Goal: Transaction & Acquisition: Subscribe to service/newsletter

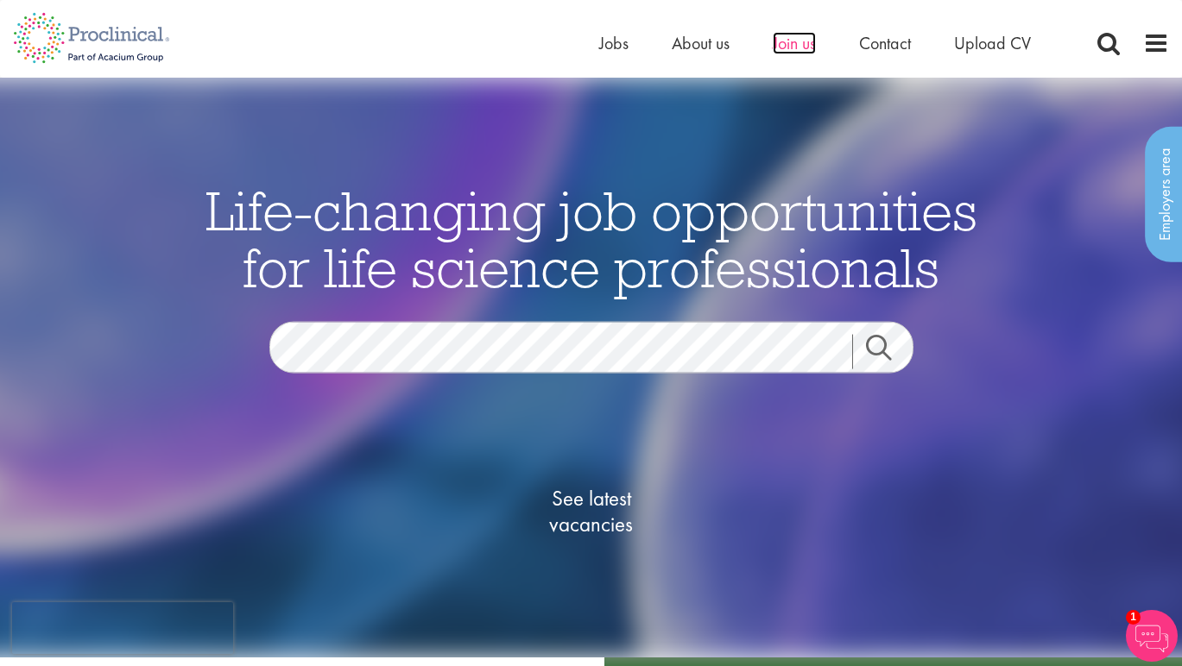
click at [774, 52] on span "Join us" at bounding box center [794, 43] width 43 height 22
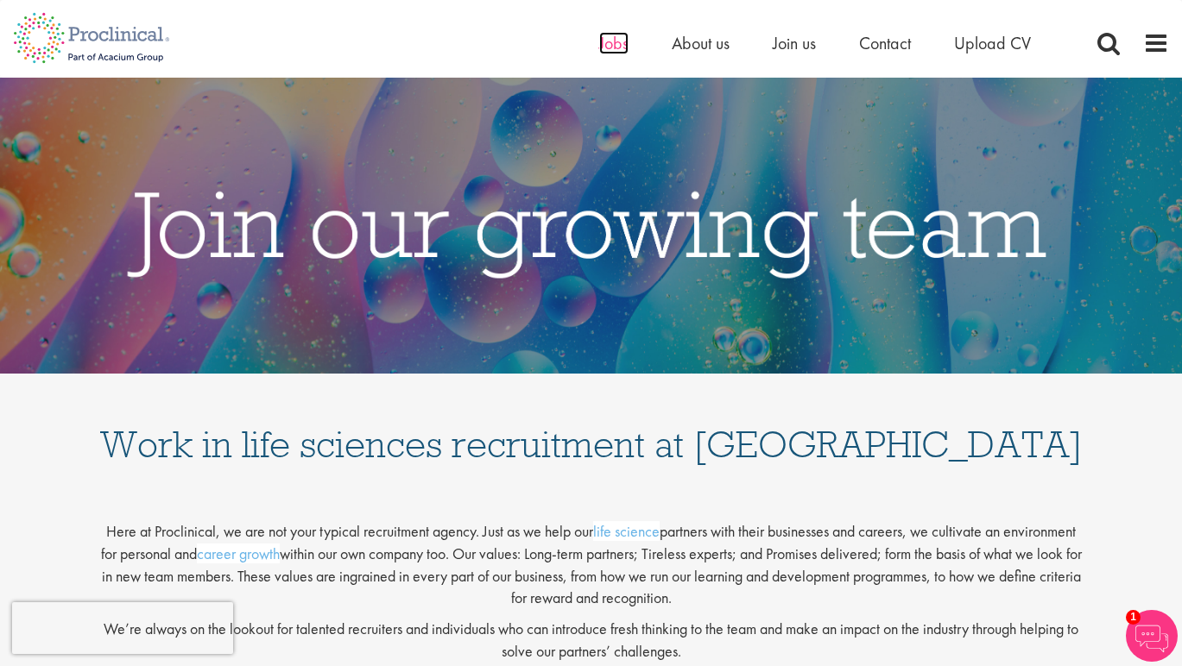
click at [610, 42] on span "Jobs" at bounding box center [613, 43] width 29 height 22
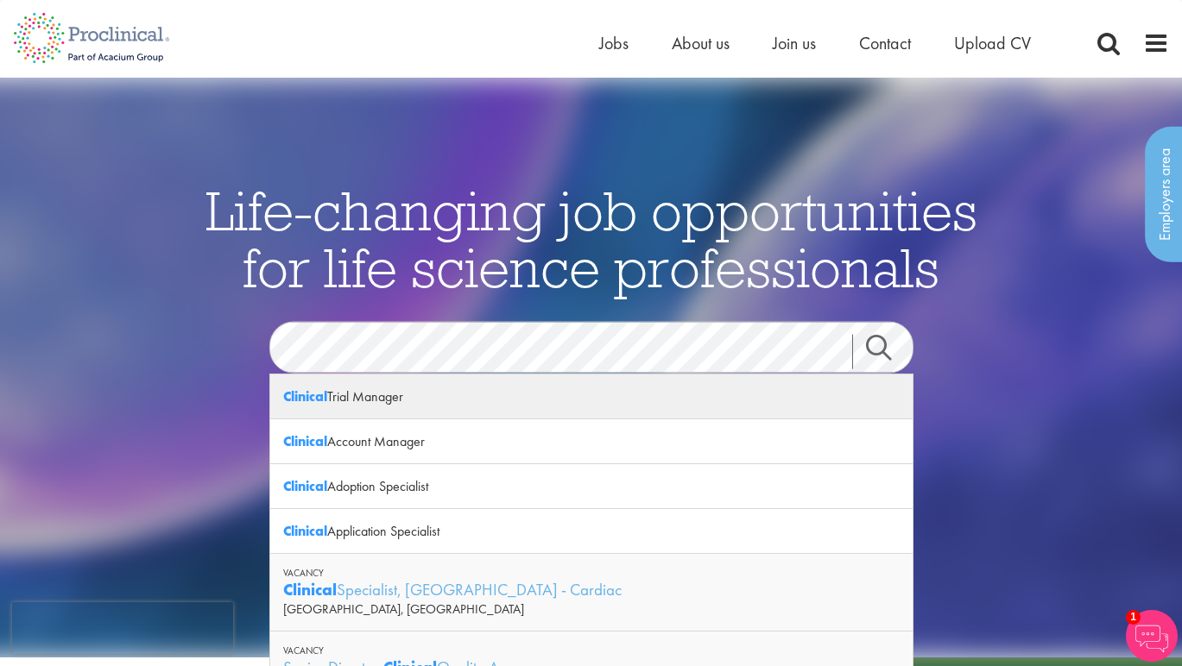
click at [359, 398] on div "Clinical Trial Manager" at bounding box center [591, 397] width 642 height 45
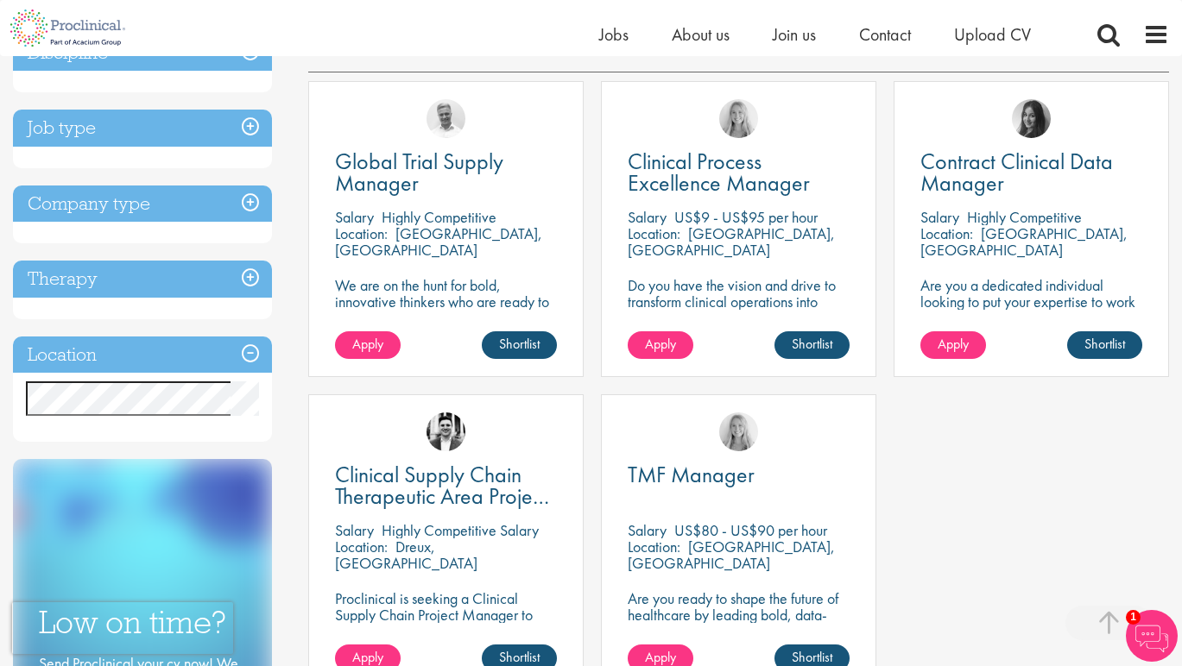
scroll to position [239, 0]
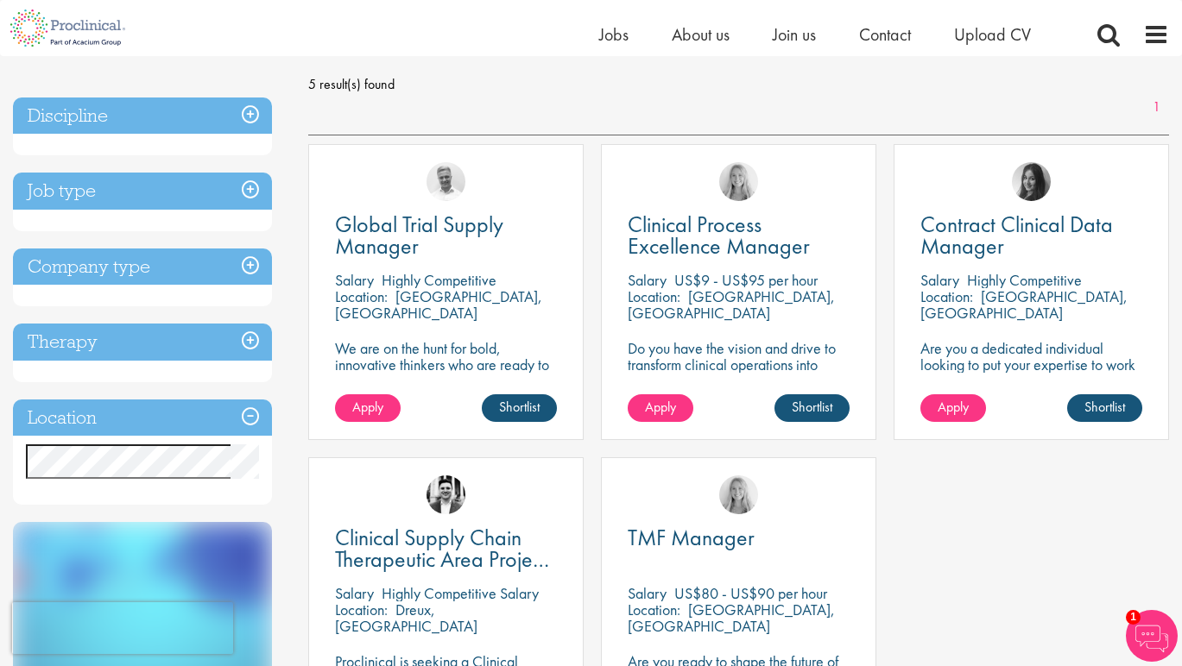
click at [256, 417] on h3 "Location" at bounding box center [142, 418] width 259 height 37
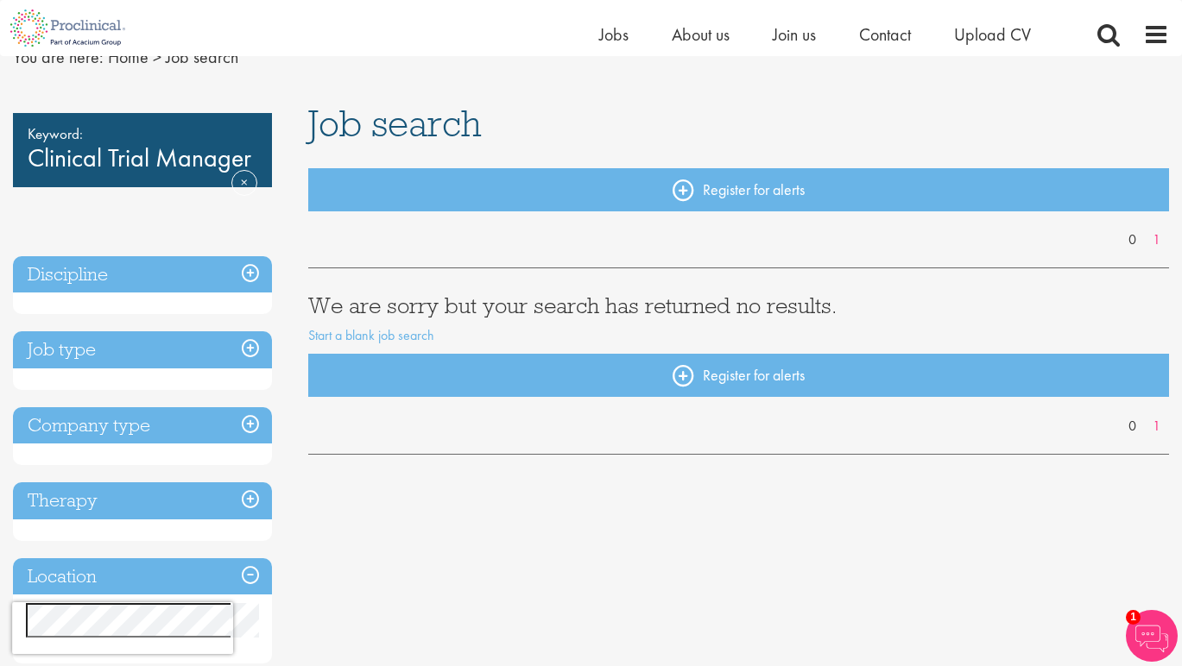
scroll to position [38, 0]
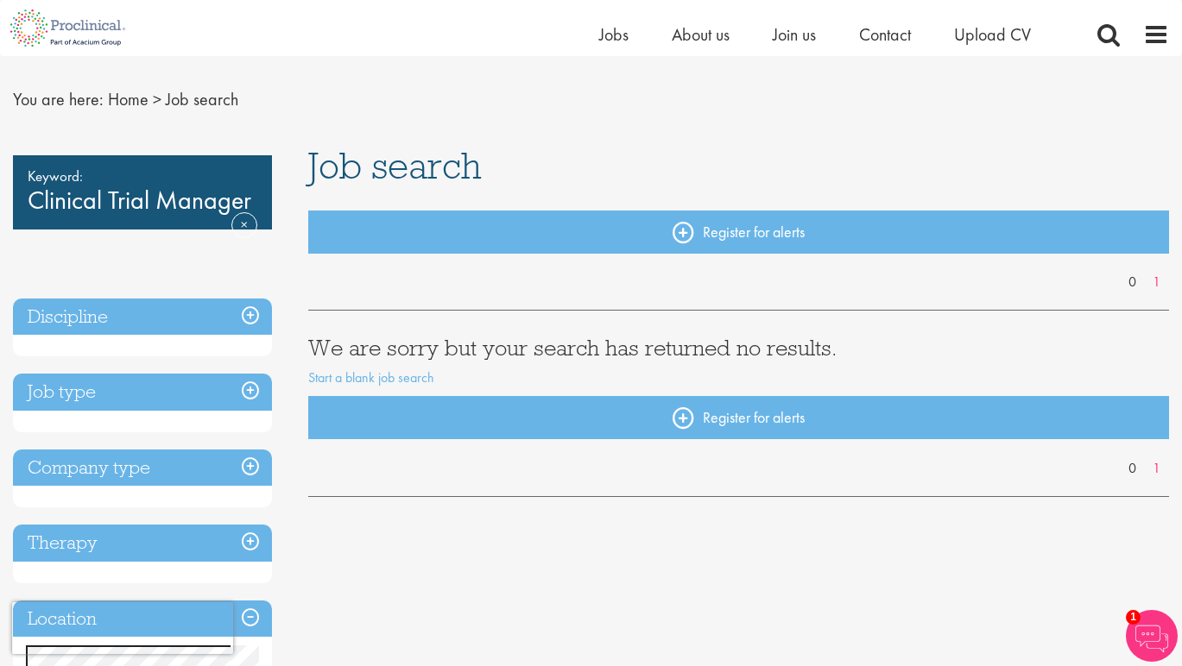
click at [248, 401] on h3 "Job type" at bounding box center [142, 392] width 259 height 37
click at [250, 392] on h3 "Job type" at bounding box center [142, 392] width 259 height 37
click at [254, 313] on h3 "Discipline" at bounding box center [142, 317] width 259 height 37
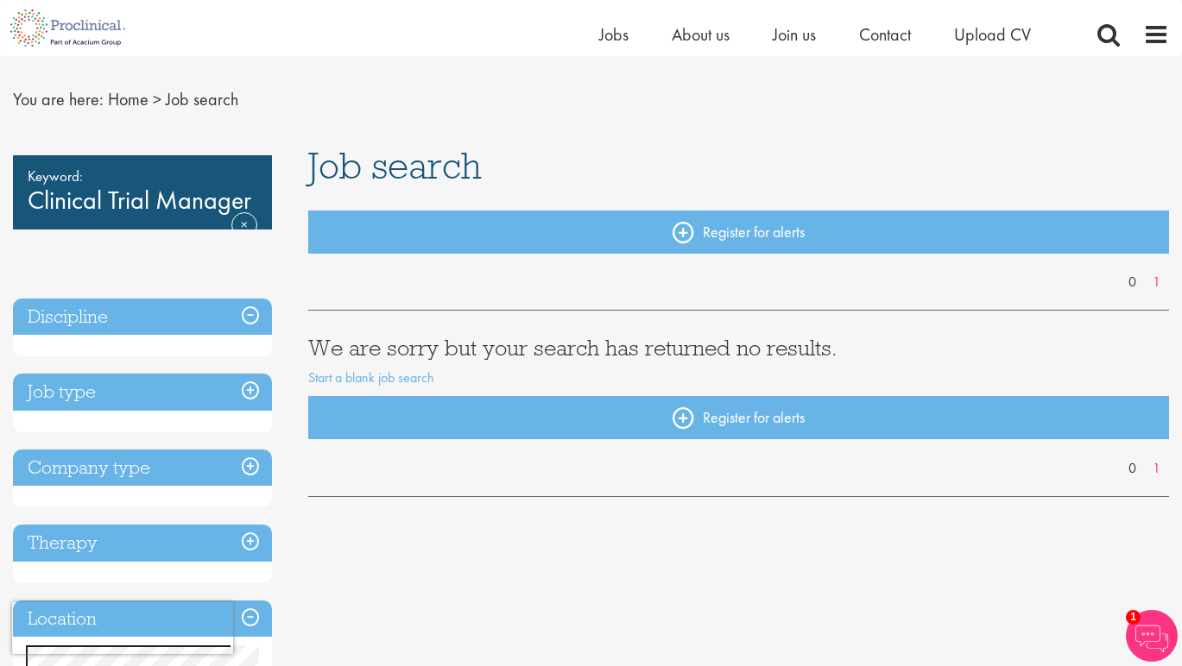
click at [254, 313] on h3 "Discipline" at bounding box center [142, 317] width 259 height 37
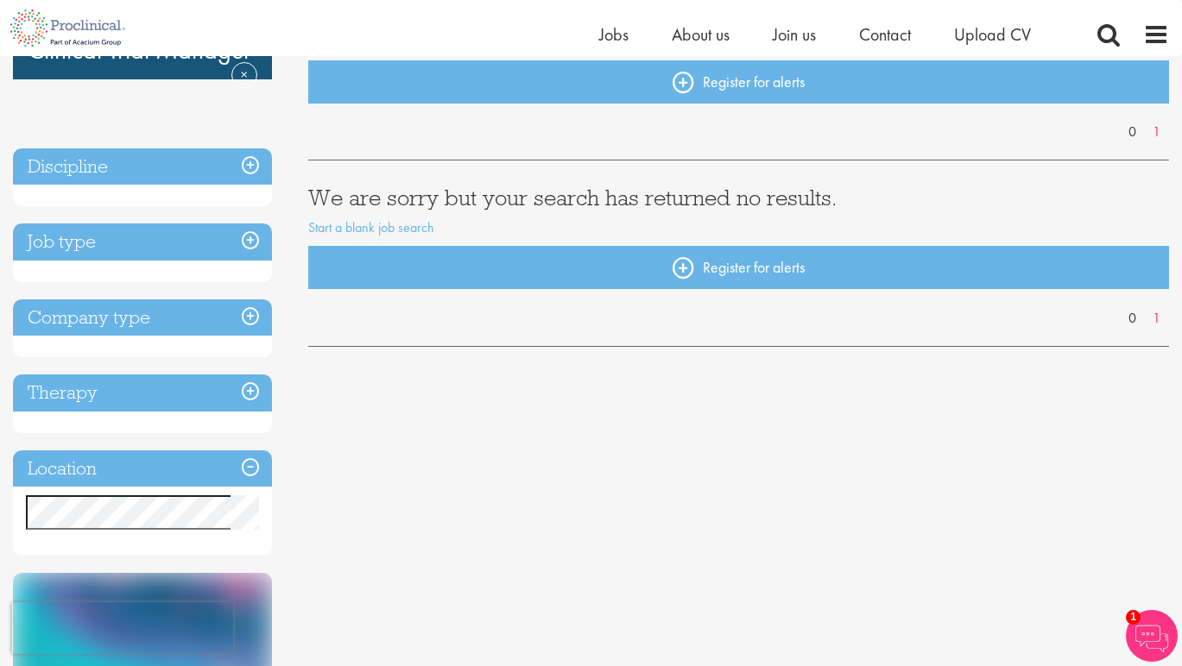
scroll to position [188, 0]
click at [116, 387] on h3 "Therapy" at bounding box center [142, 393] width 259 height 37
click at [183, 397] on h3 "Therapy" at bounding box center [142, 393] width 259 height 37
click at [250, 470] on h3 "Location" at bounding box center [142, 469] width 259 height 37
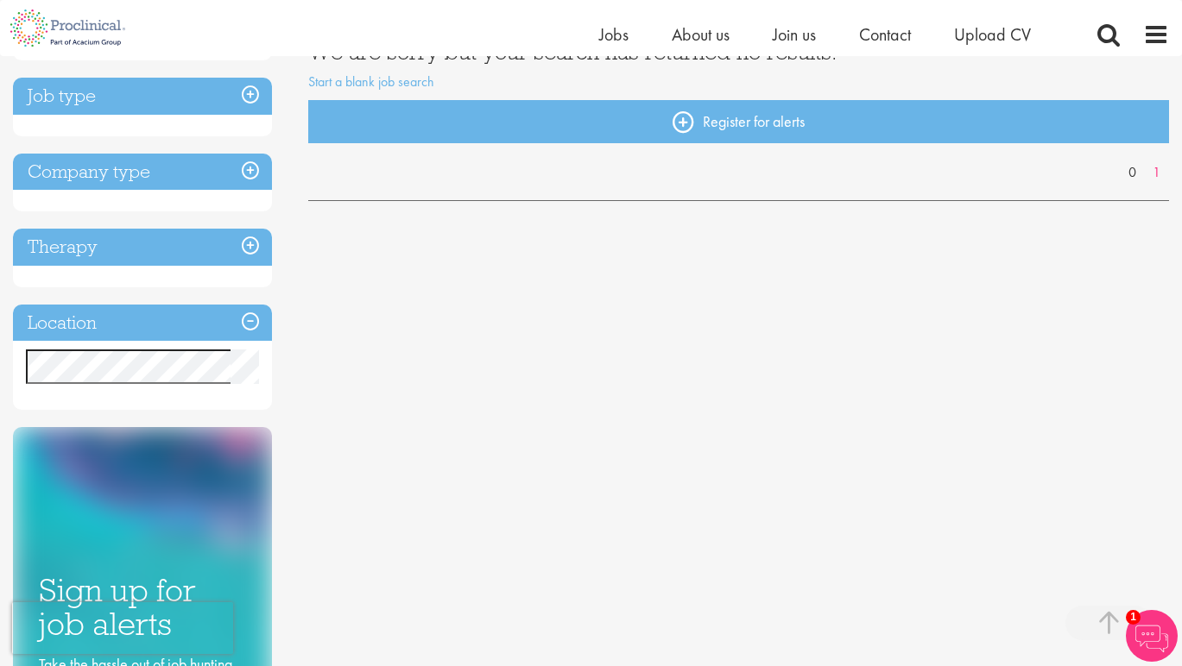
scroll to position [331, 0]
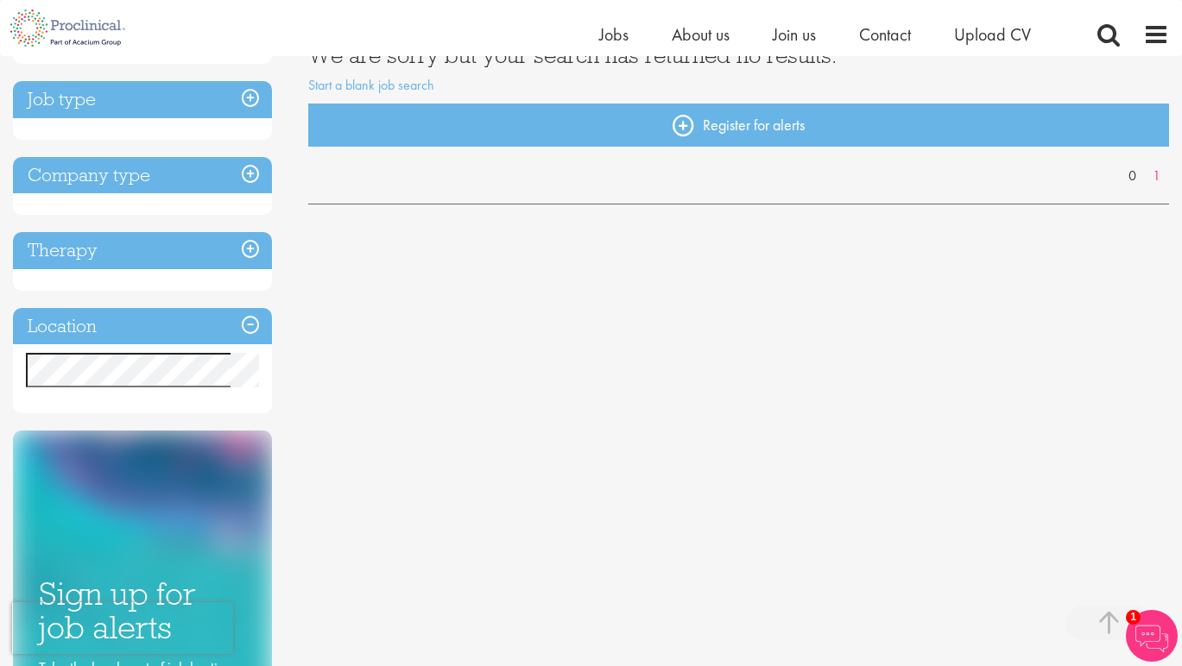
click at [464, 347] on div "Keyword: Clinical Trial Manager Remove Discipline Job type Company type Therapy…" at bounding box center [591, 368] width 1182 height 1029
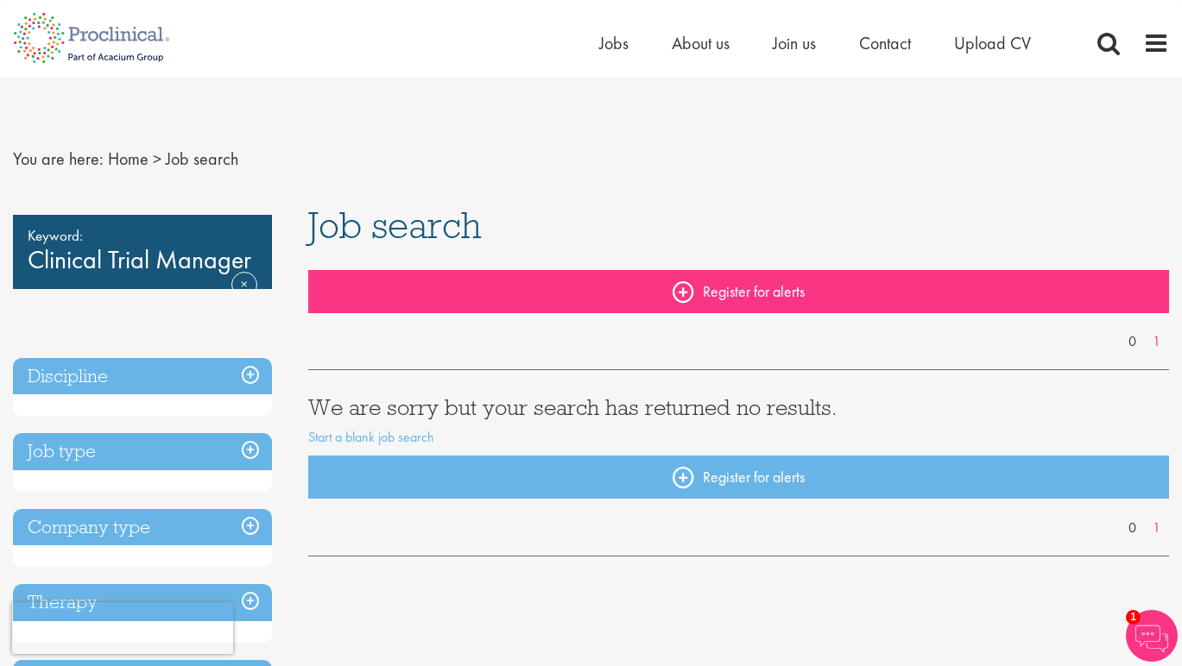
scroll to position [0, 0]
click at [684, 297] on link "Register for alerts" at bounding box center [738, 291] width 861 height 43
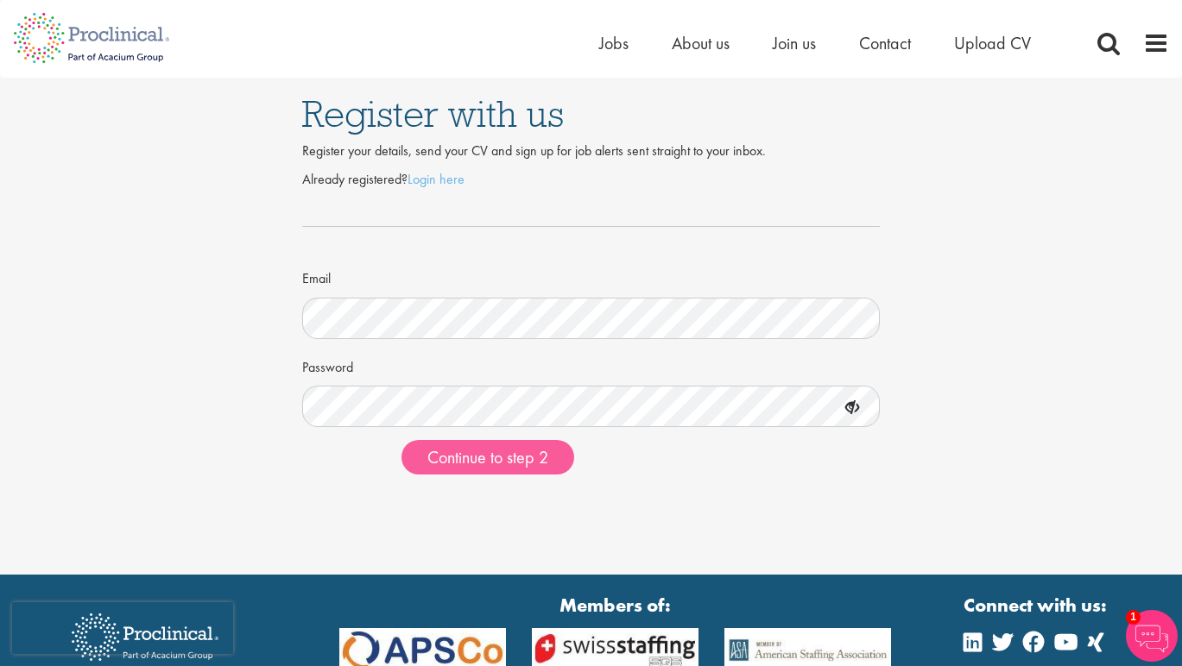
click at [503, 457] on span "Continue to step 2" at bounding box center [487, 457] width 121 height 22
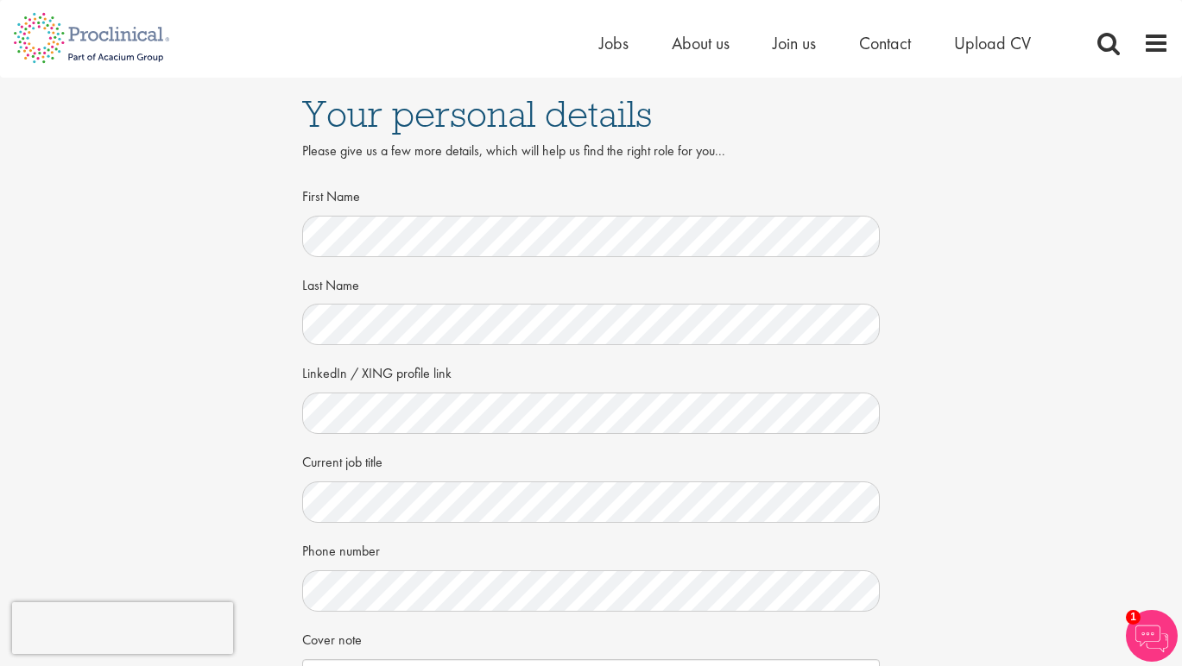
click at [506, 559] on div "Phone number" at bounding box center [591, 574] width 578 height 76
click at [507, 537] on div "Phone number" at bounding box center [591, 574] width 578 height 76
click at [252, 332] on div "Your personal details Please give us a few more details, which will help us fin…" at bounding box center [591, 472] width 1208 height 789
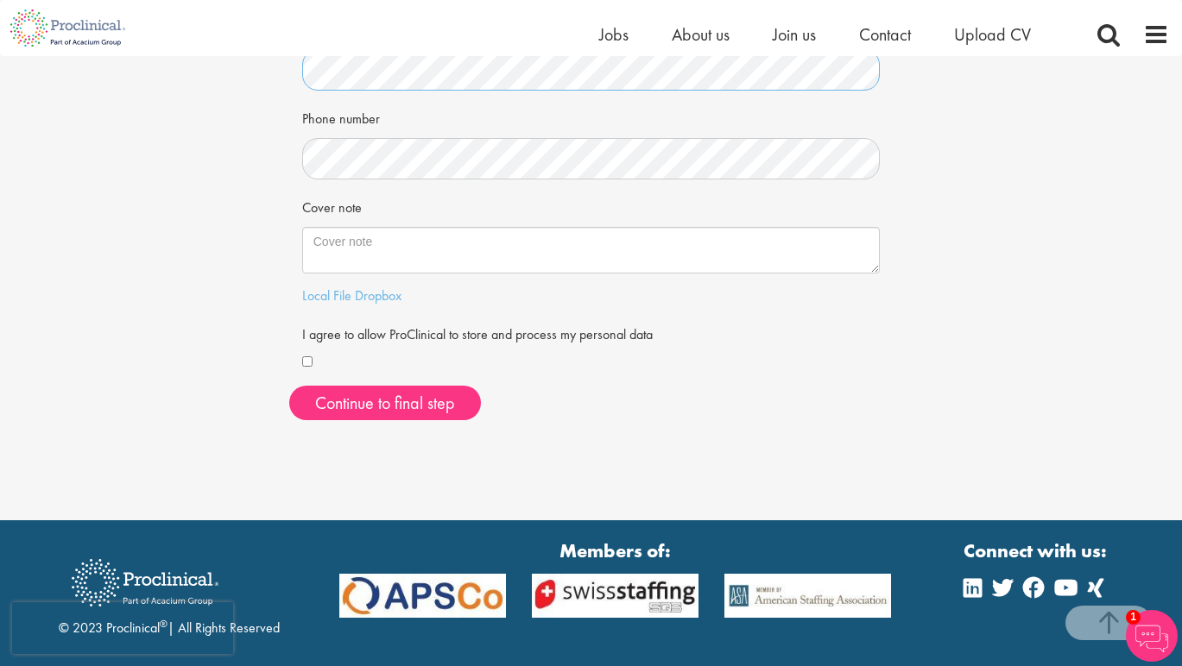
scroll to position [416, 0]
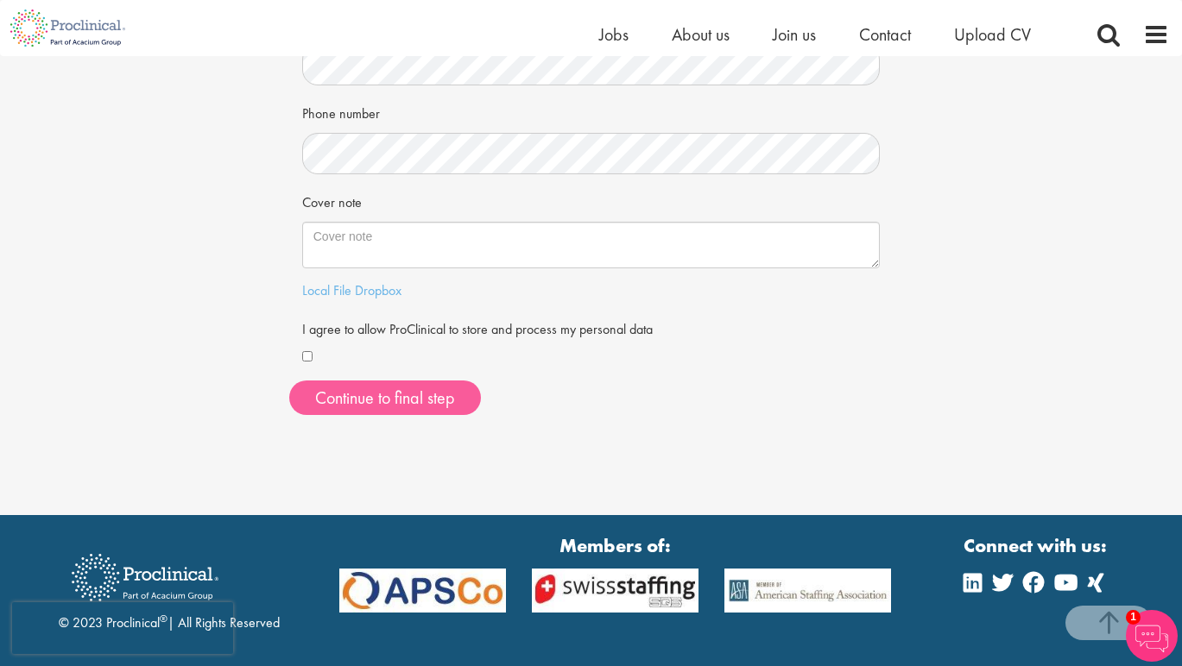
click at [409, 397] on button "Continue to final step" at bounding box center [385, 398] width 192 height 35
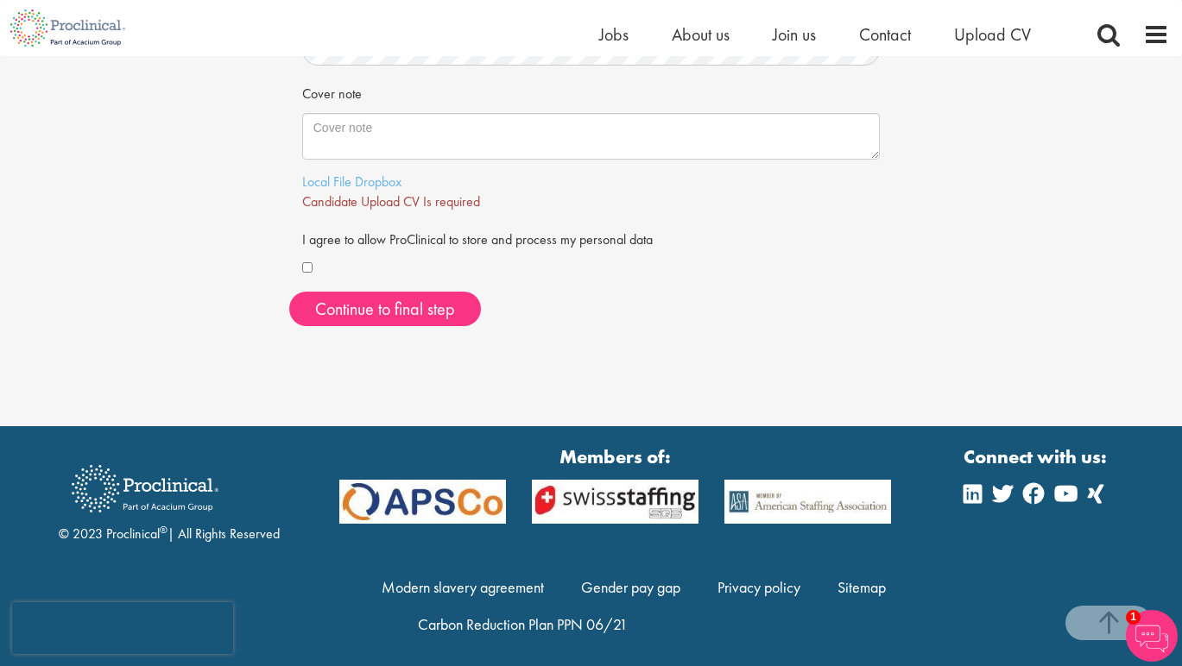
scroll to position [474, 0]
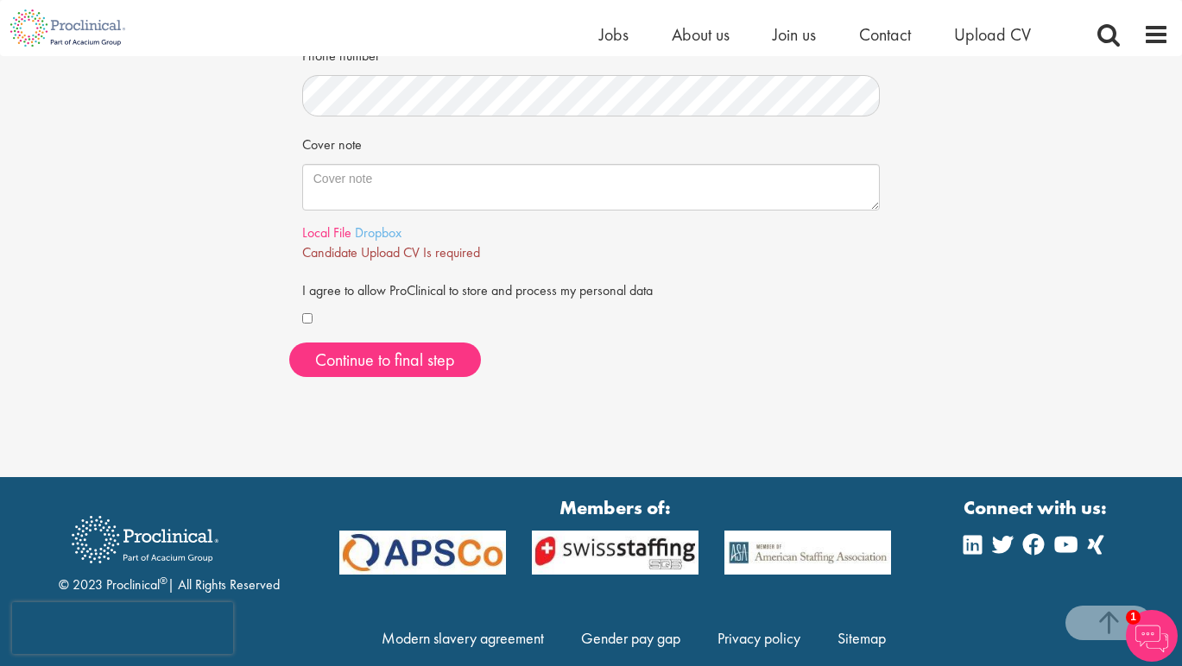
click at [344, 227] on link "Local File" at bounding box center [326, 233] width 49 height 18
click at [320, 229] on link "Local File" at bounding box center [326, 233] width 49 height 18
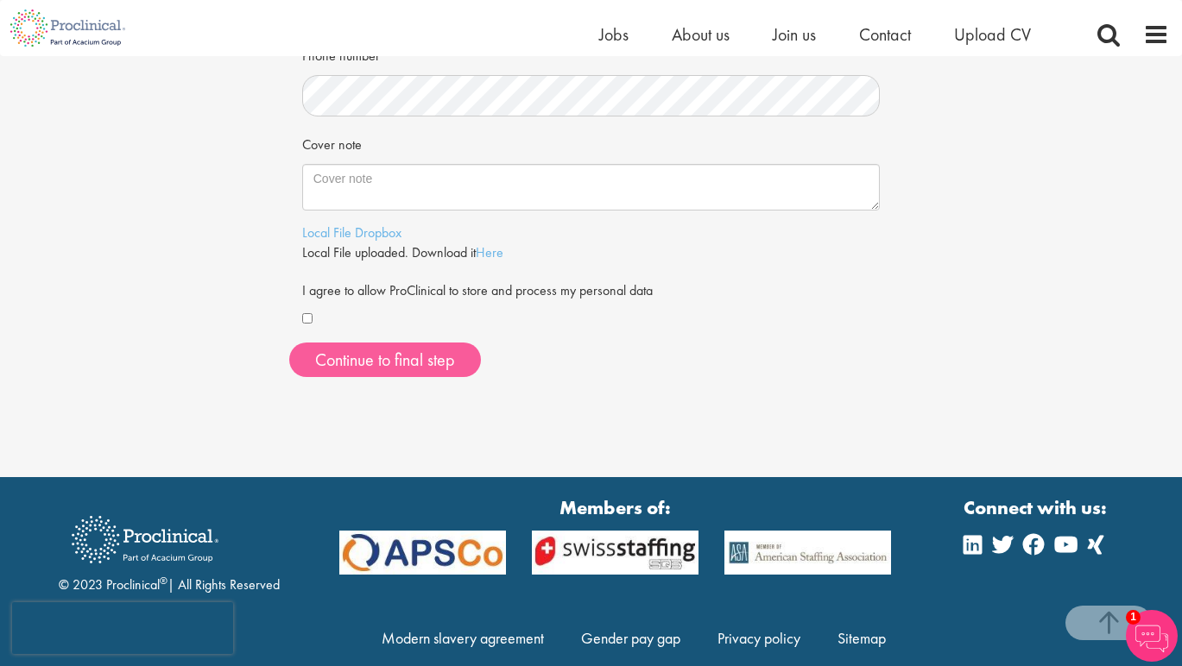
click at [370, 356] on span "Continue to final step" at bounding box center [385, 360] width 140 height 22
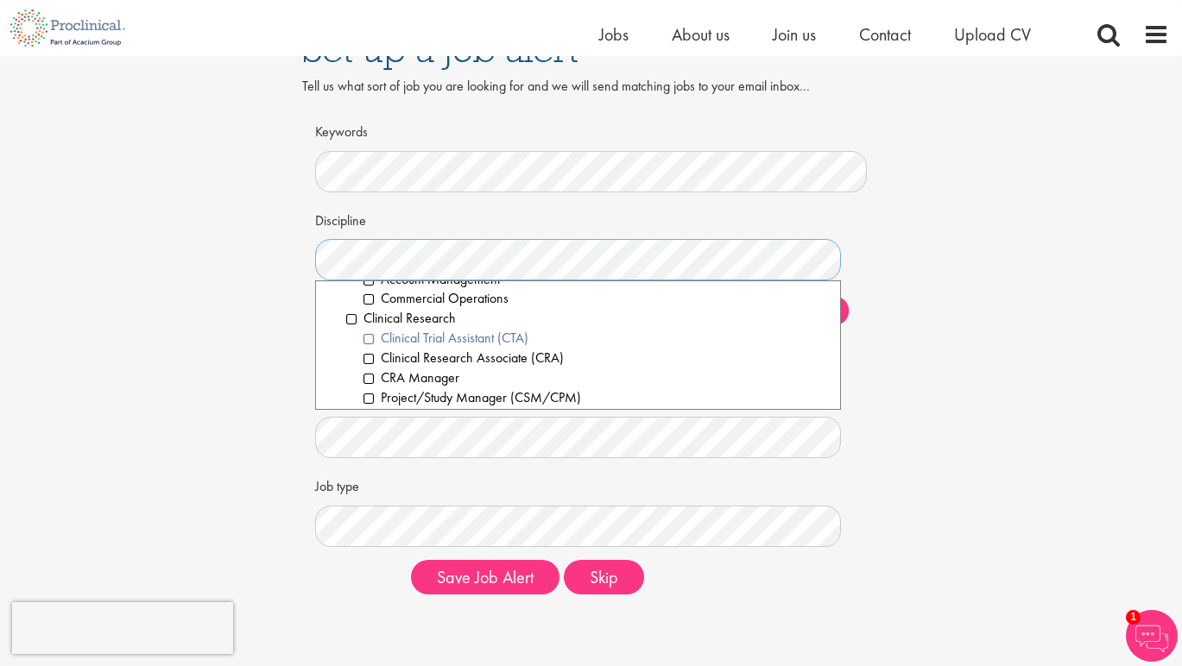
scroll to position [387, 0]
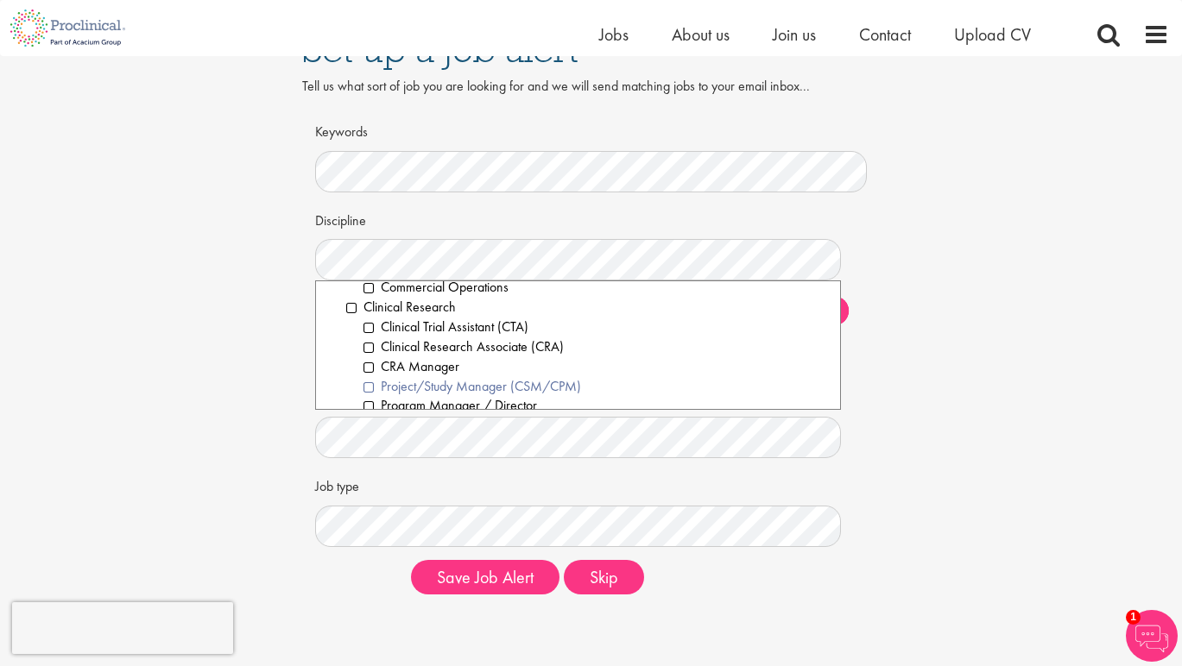
click at [370, 377] on li "Project/Study Manager (CSM/CPM)" at bounding box center [595, 387] width 464 height 20
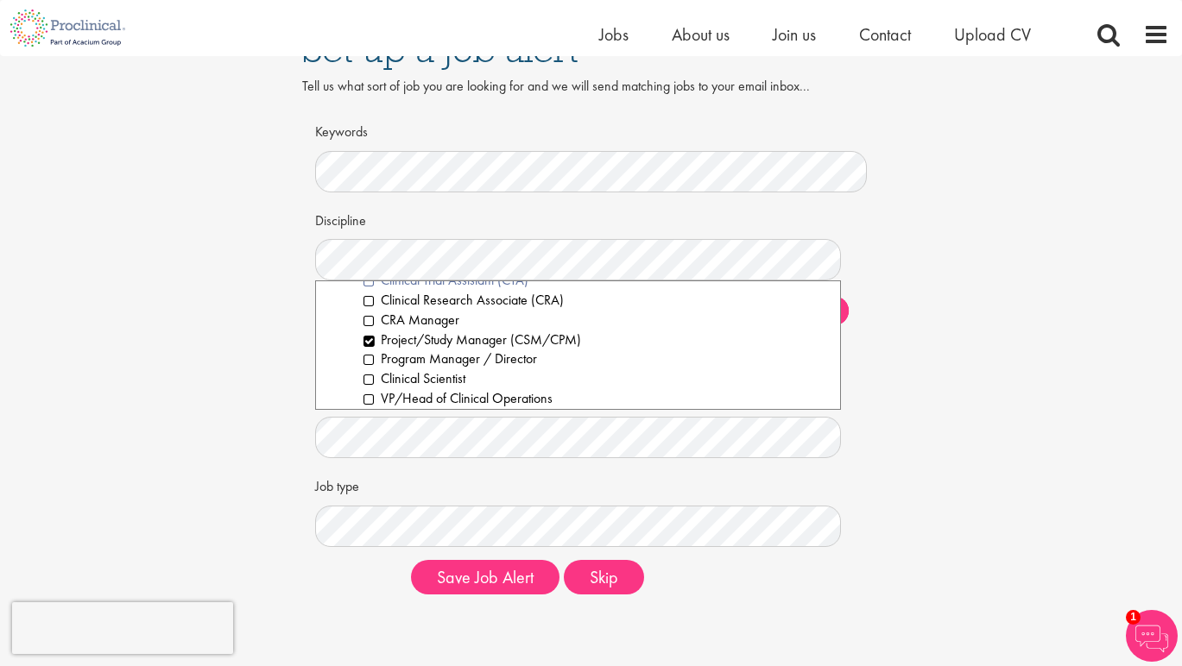
scroll to position [443, 0]
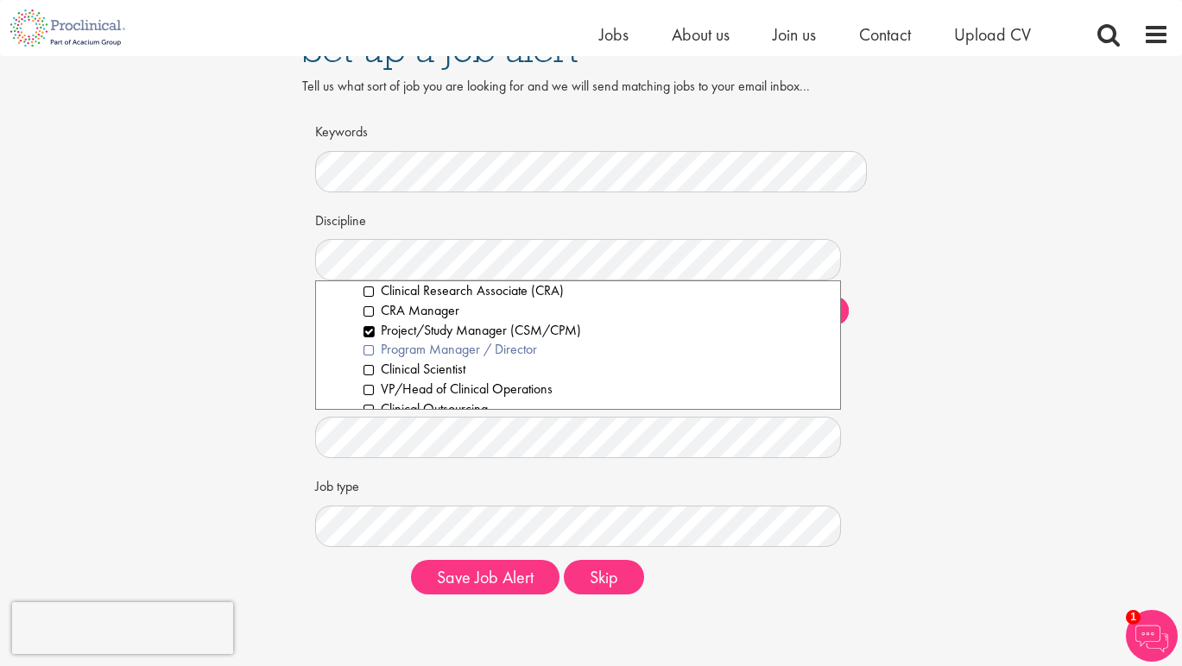
click at [370, 340] on li "Program Manager / Director" at bounding box center [595, 350] width 464 height 20
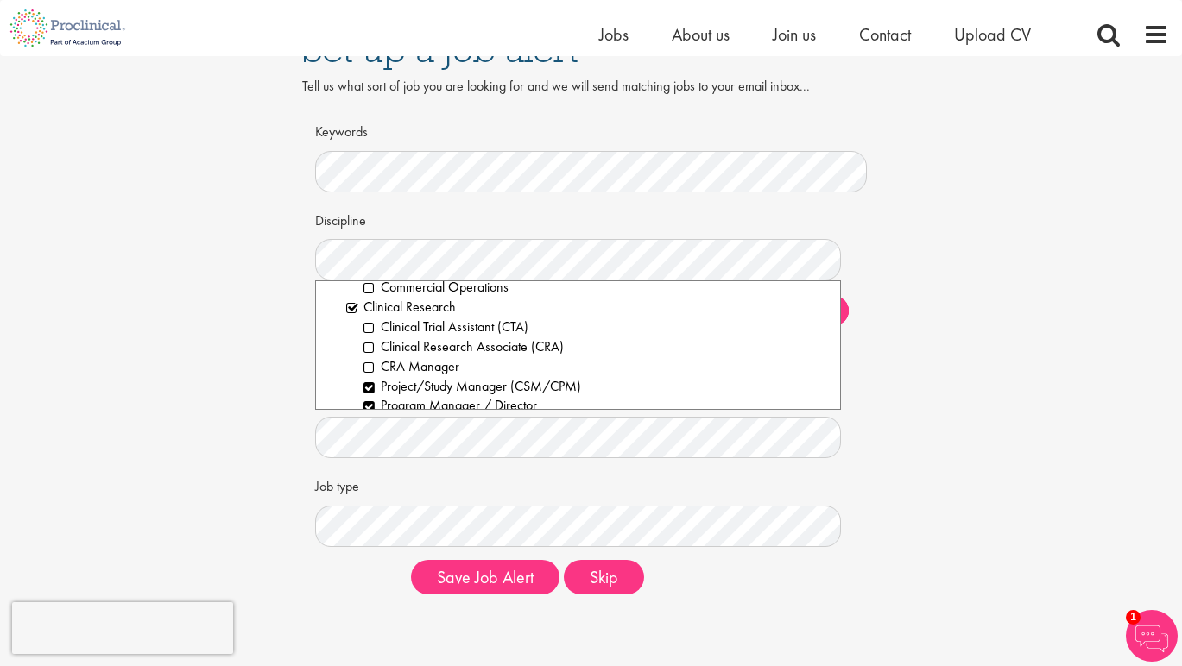
scroll to position [401, 0]
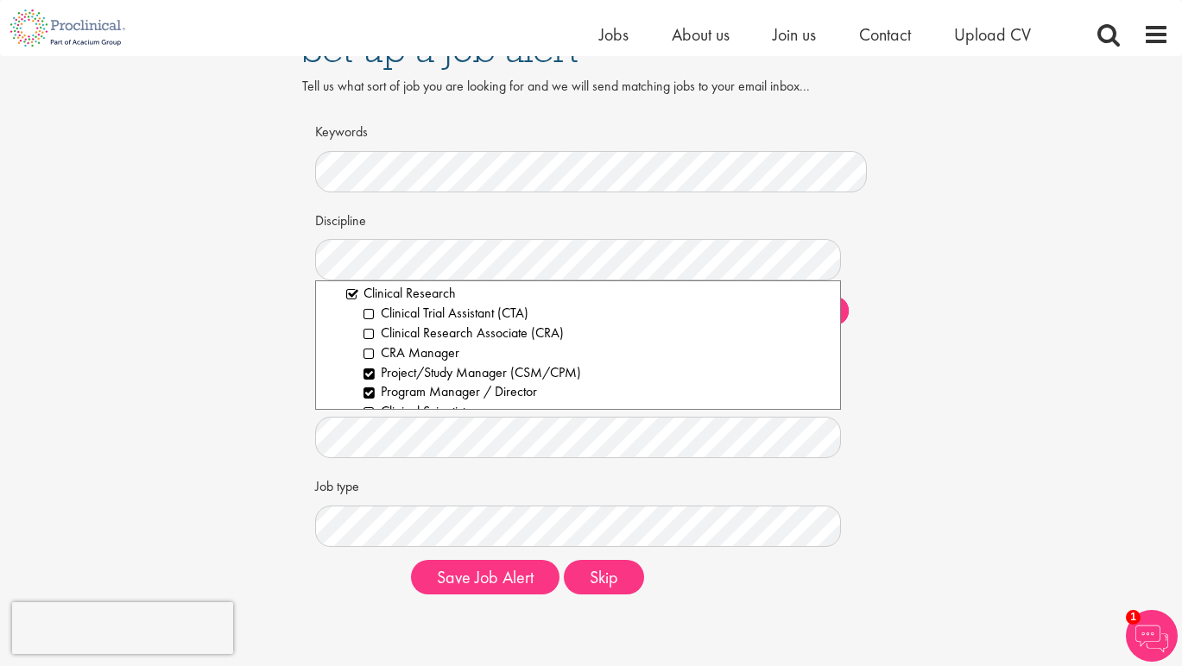
click at [869, 315] on div "Keywords Discipline Clear All Computer Science Data Science Recruitment Consult…" at bounding box center [591, 362] width 578 height 491
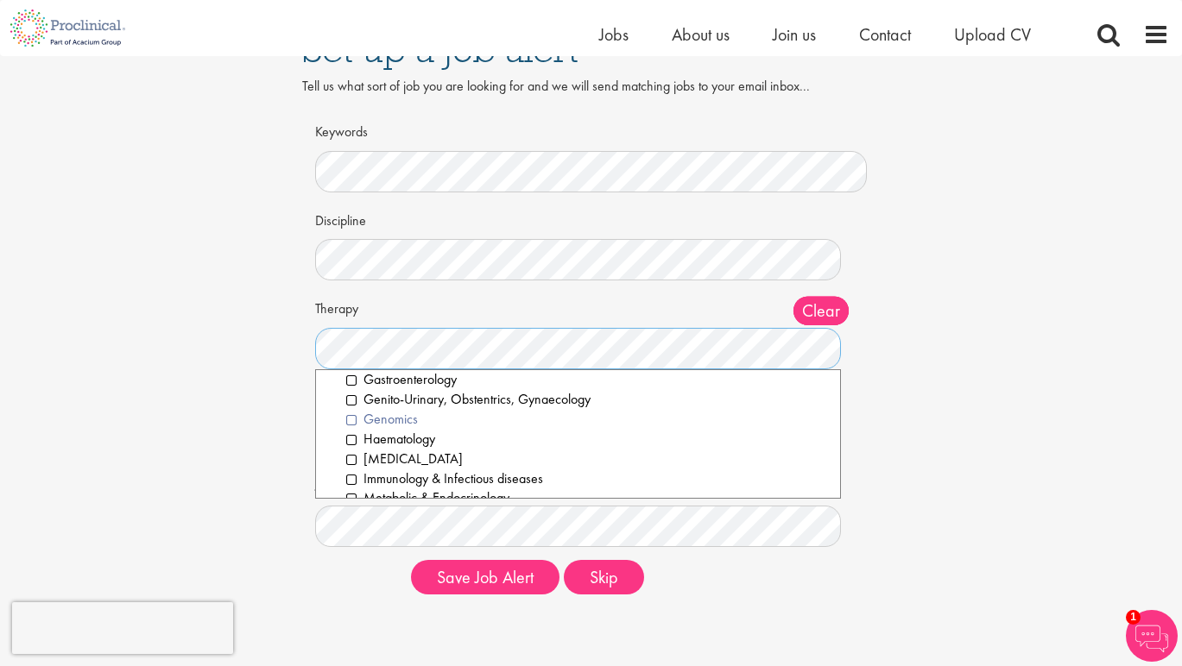
scroll to position [129, 0]
click at [356, 428] on li "Haematology" at bounding box center [587, 438] width 482 height 20
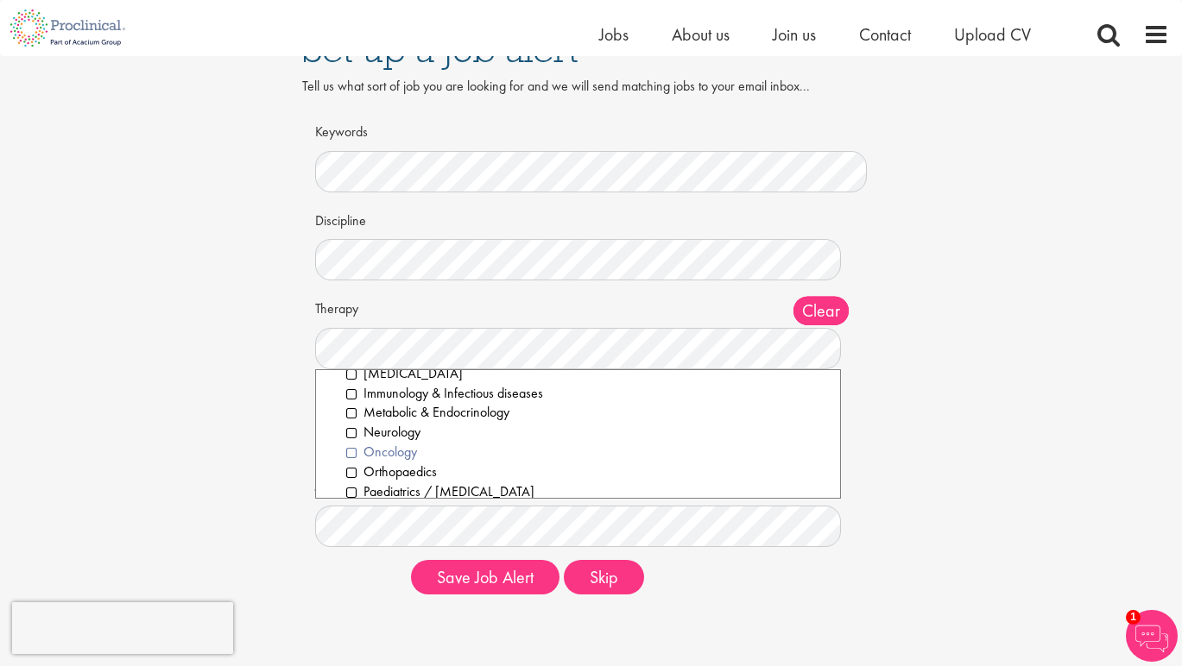
click at [351, 443] on li "Oncology" at bounding box center [587, 453] width 482 height 20
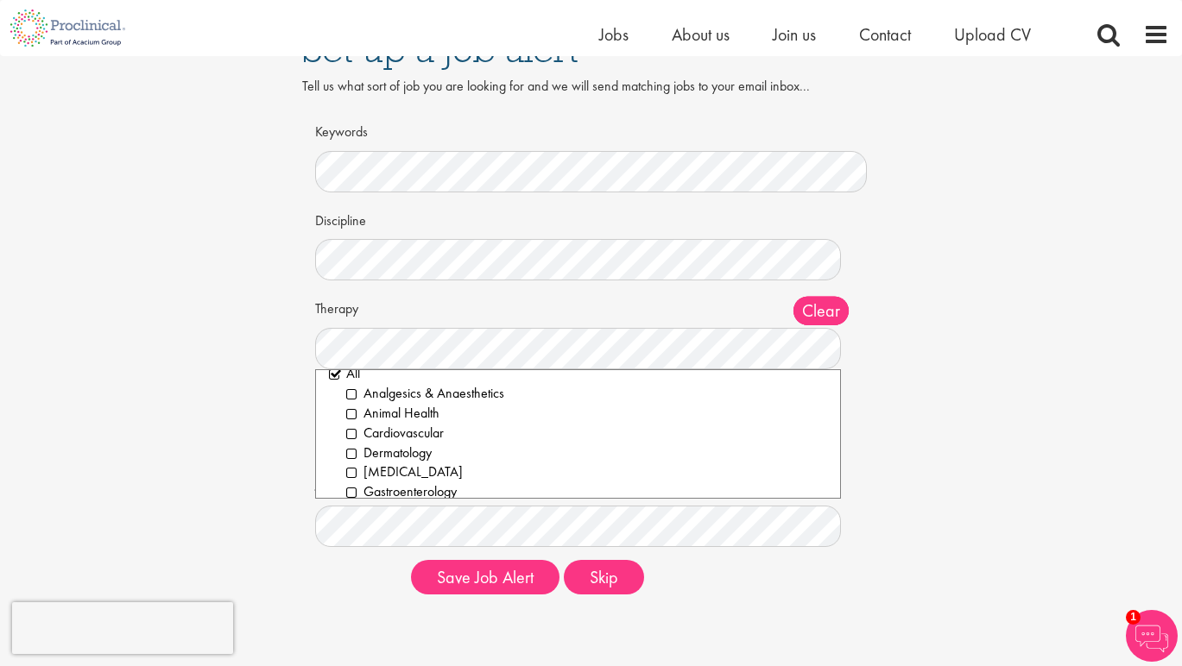
scroll to position [9, 0]
click at [336, 370] on li "All" at bounding box center [578, 380] width 499 height 20
click at [900, 391] on div "Set up a job alert Tell us what sort of job you are looking for and we will sen…" at bounding box center [591, 311] width 1208 height 596
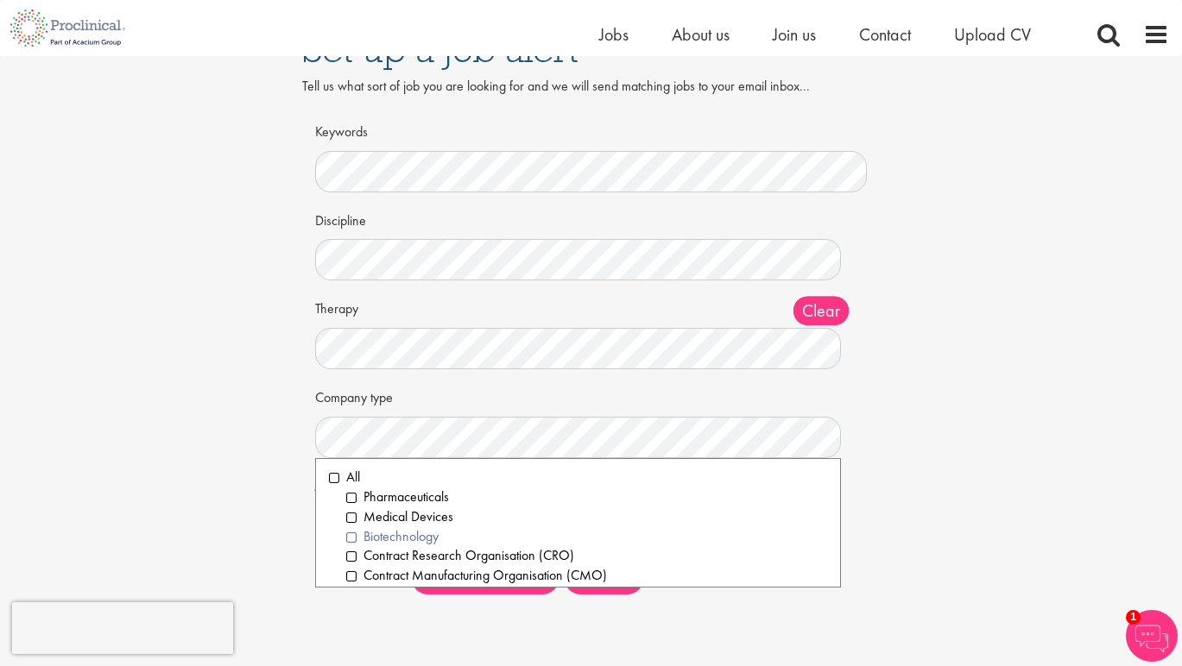
click at [355, 532] on li "Biotechnology" at bounding box center [587, 537] width 482 height 20
click at [356, 516] on li "Medical Devices" at bounding box center [587, 518] width 482 height 20
click at [353, 493] on li "Pharmaceuticals" at bounding box center [587, 498] width 482 height 20
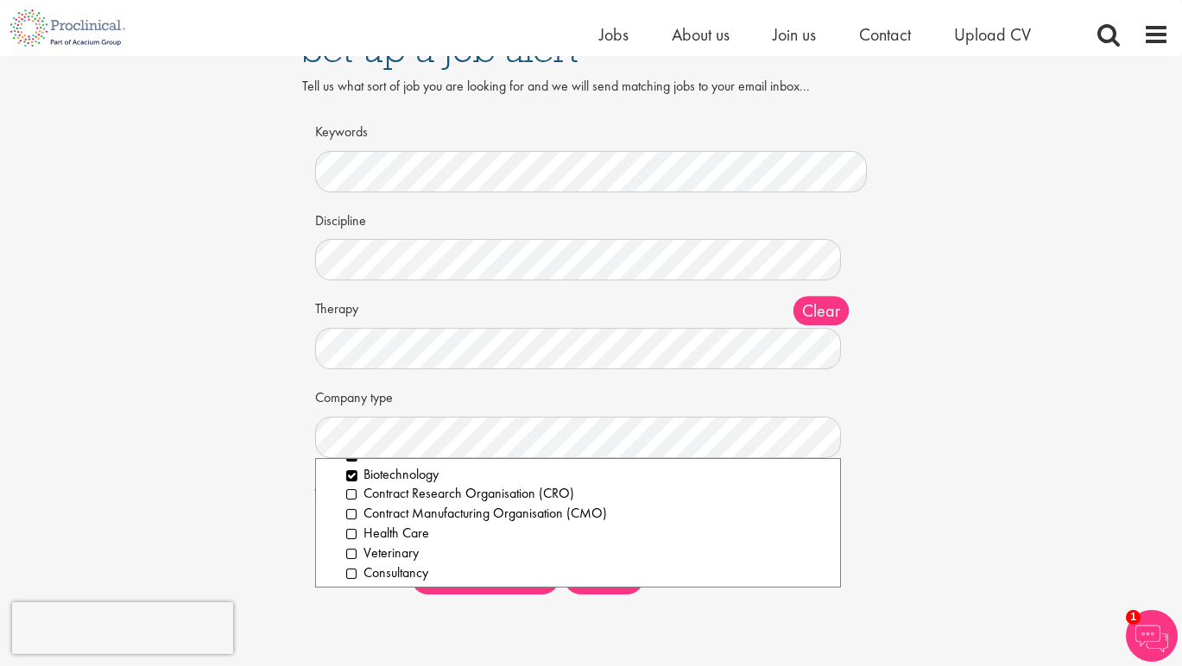
scroll to position [64, 0]
click at [353, 490] on li "Contract Research Organisation (CRO)" at bounding box center [587, 493] width 482 height 20
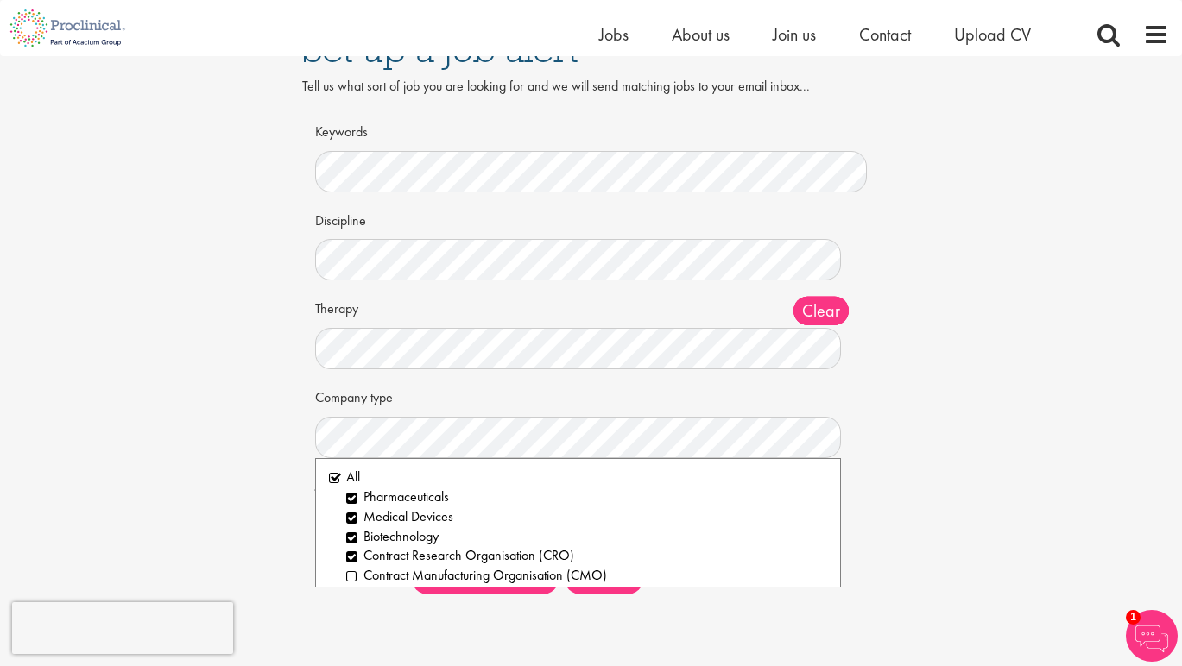
scroll to position [0, 0]
click at [906, 439] on div "Set up a job alert Tell us what sort of job you are looking for and we will sen…" at bounding box center [591, 311] width 1208 height 596
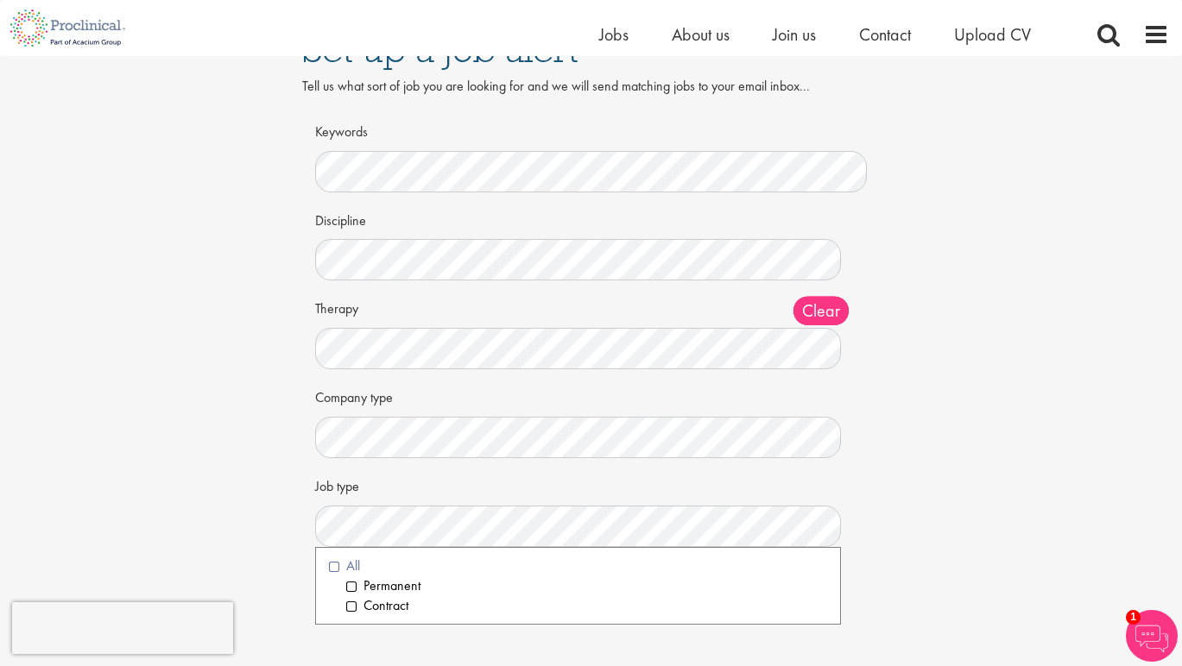
click at [337, 564] on li "All" at bounding box center [578, 567] width 499 height 20
click at [1002, 351] on div "Set up a job alert Tell us what sort of job you are looking for and we will sen…" at bounding box center [591, 311] width 1208 height 596
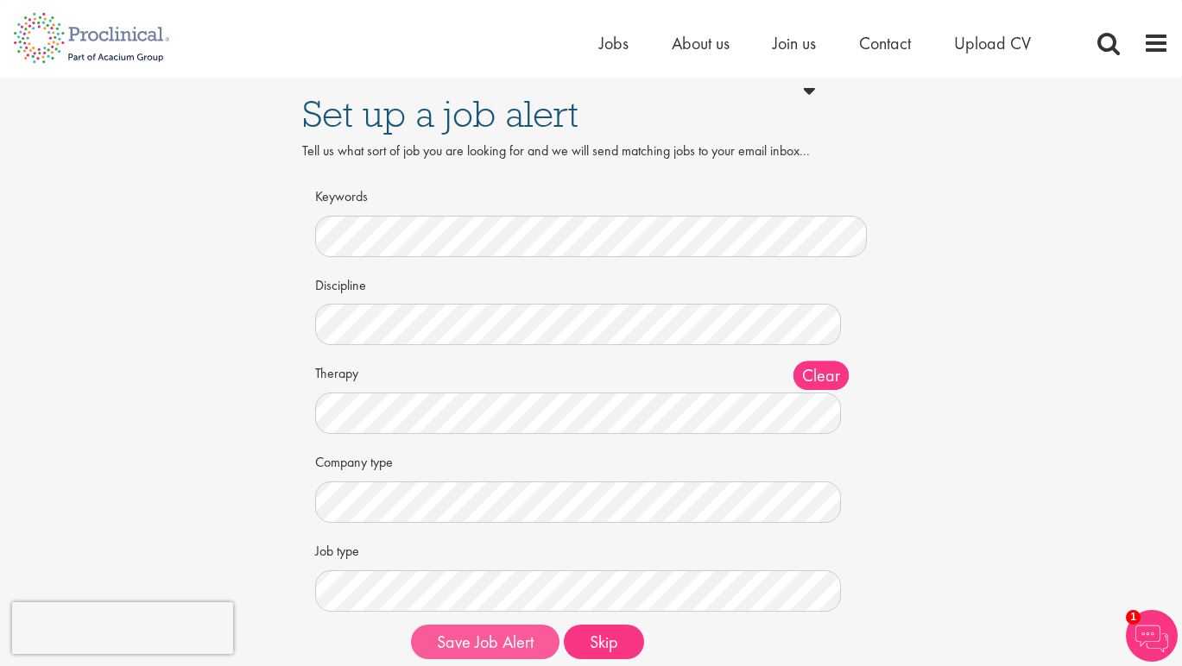
click at [476, 638] on button "Save Job Alert" at bounding box center [485, 642] width 148 height 35
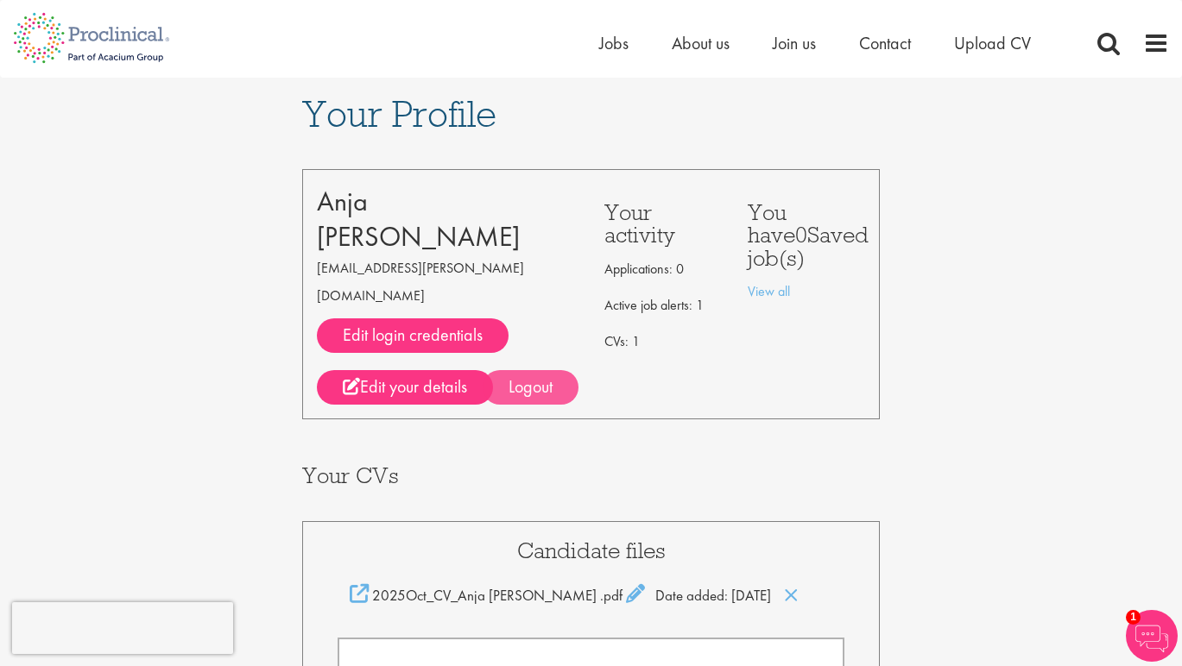
click at [542, 370] on div "Logout" at bounding box center [531, 387] width 96 height 35
